Goal: Use online tool/utility: Utilize a website feature to perform a specific function

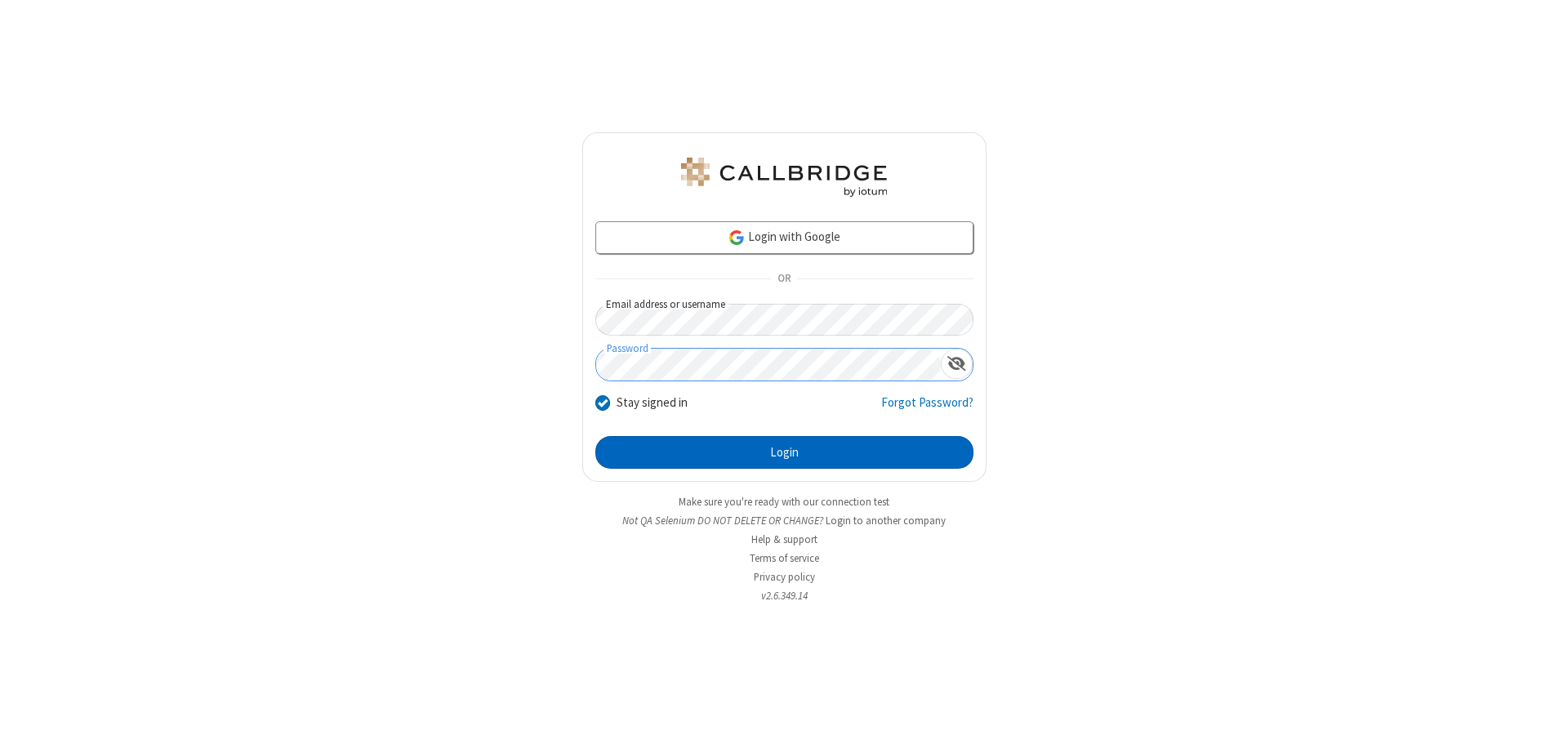
click at [784, 452] on button "Login" at bounding box center [784, 452] width 378 height 33
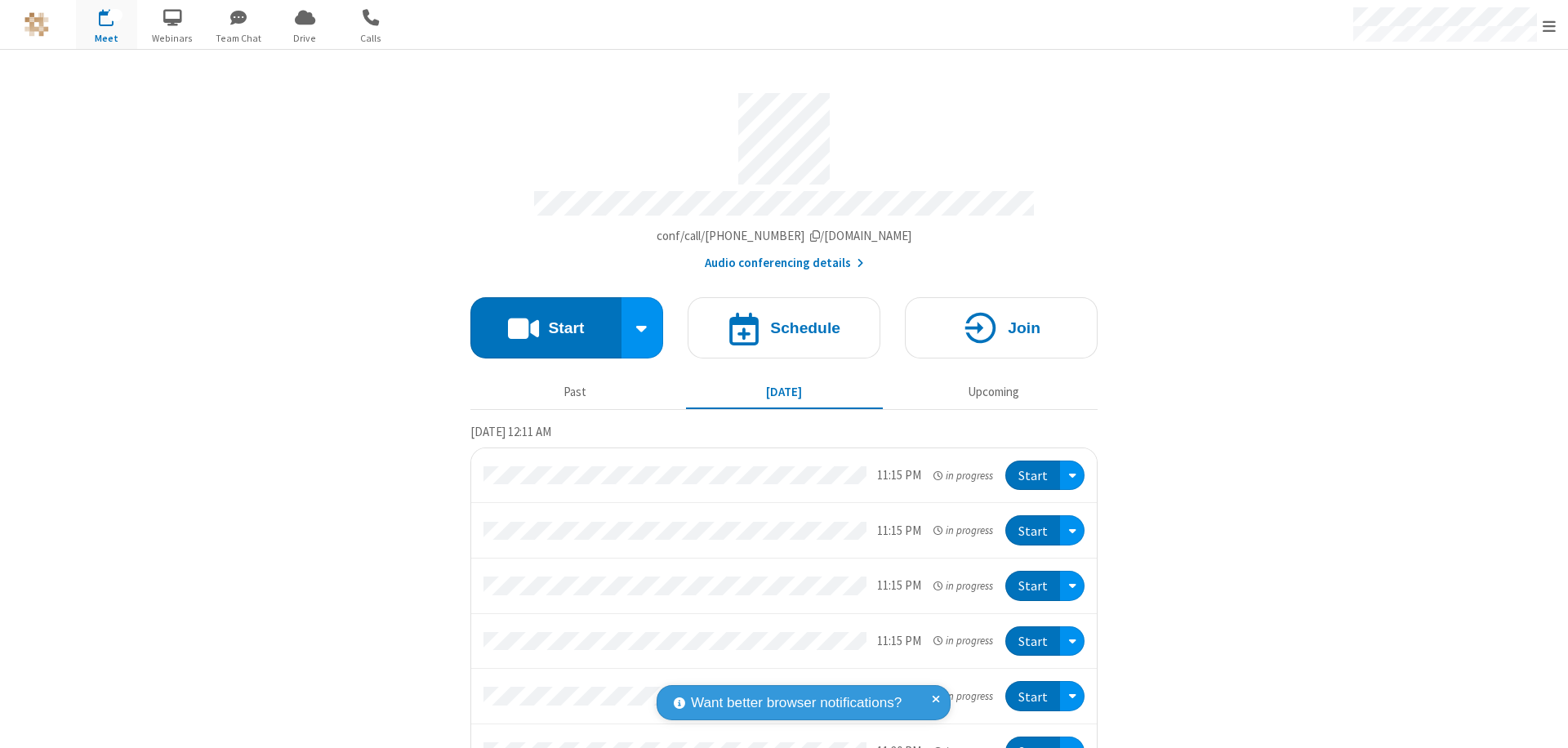
click at [539, 320] on button "Start" at bounding box center [546, 328] width 151 height 61
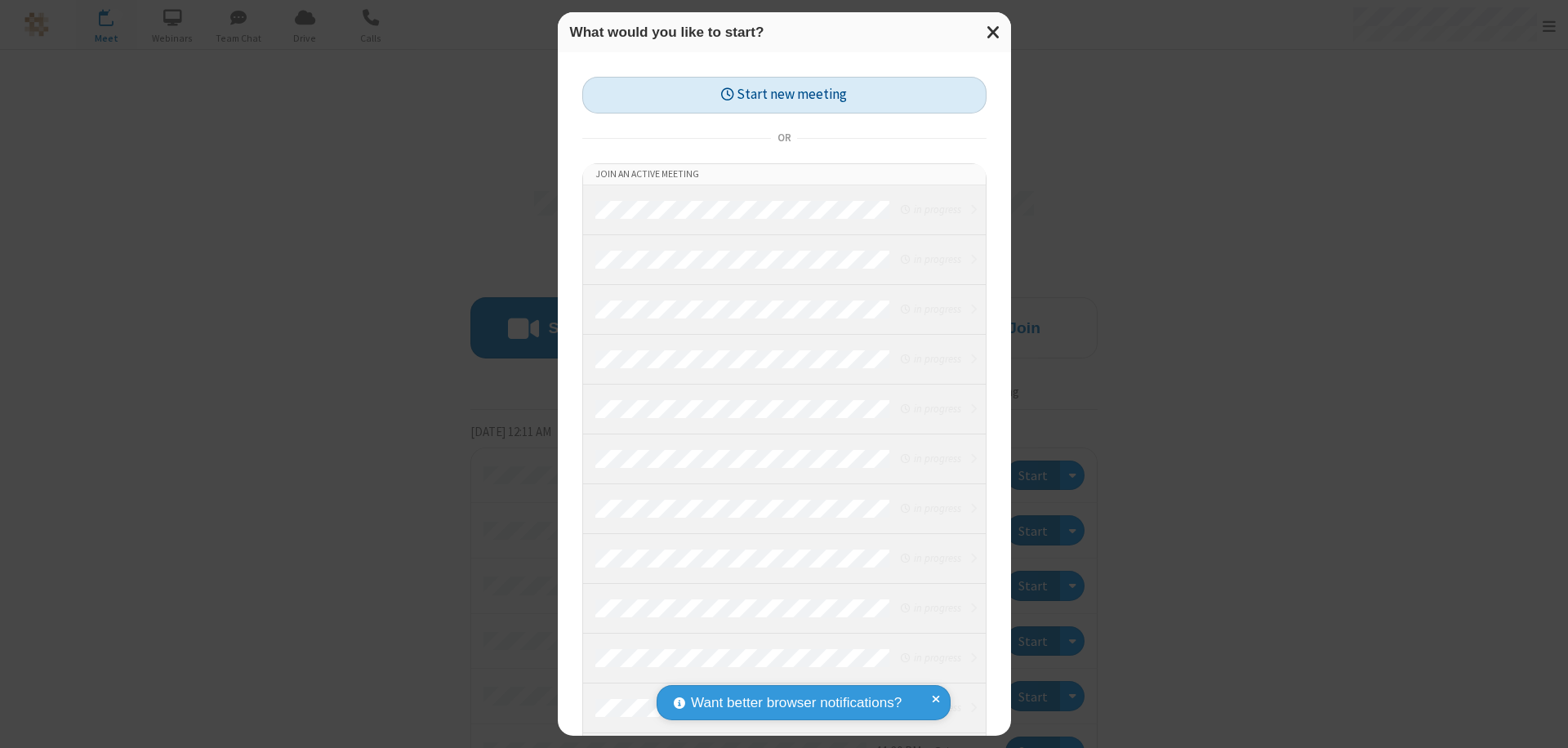
click at [784, 94] on button "Start new meeting" at bounding box center [785, 95] width 405 height 37
